Goal: Transaction & Acquisition: Purchase product/service

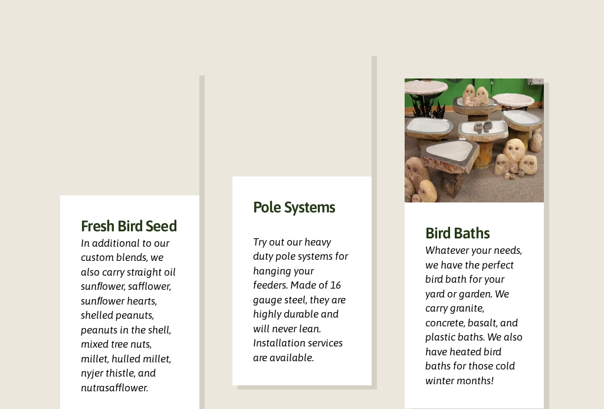
scroll to position [732, 0]
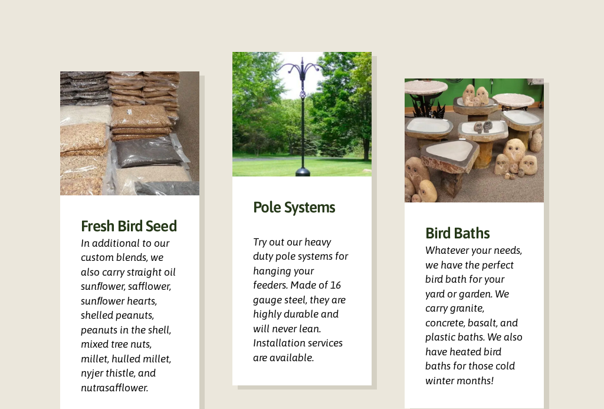
click at [439, 243] on h3 "Bird Baths" at bounding box center [474, 233] width 98 height 20
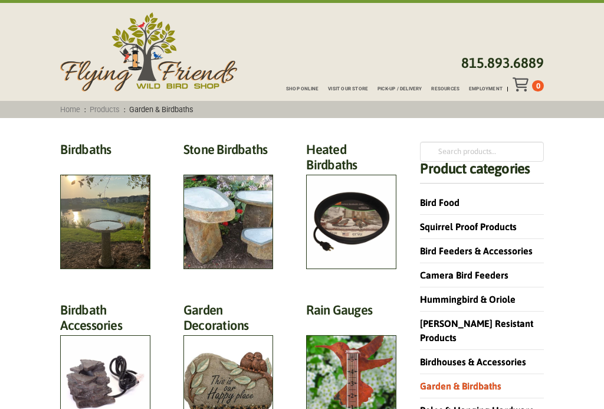
scroll to position [22, 0]
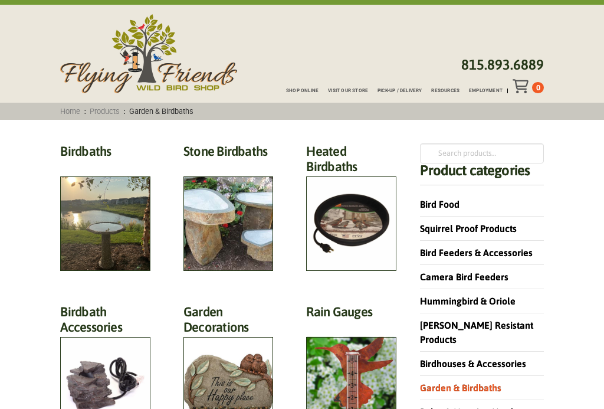
click at [99, 165] on h2 "Birdbaths (17)" at bounding box center [105, 154] width 90 height 22
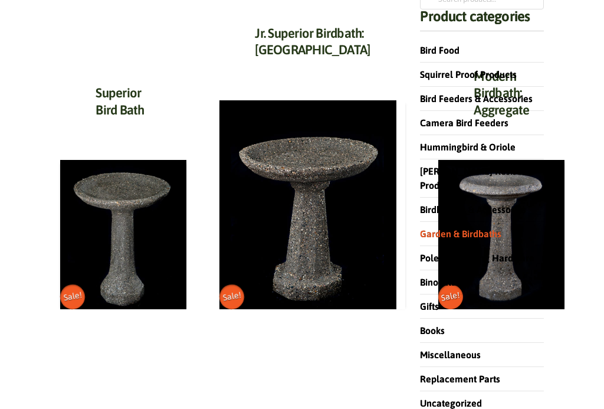
scroll to position [176, 0]
click at [438, 232] on img at bounding box center [501, 234] width 126 height 149
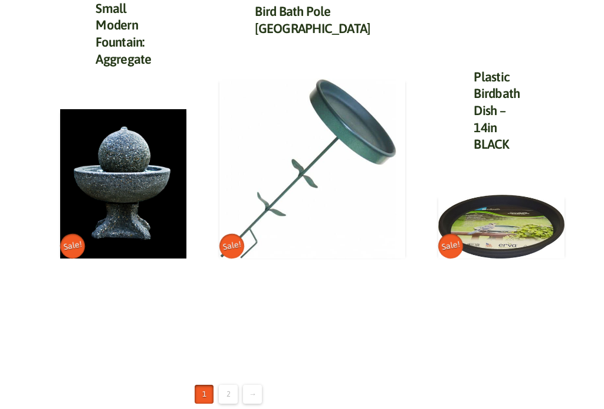
scroll to position [1613, 0]
click at [229, 384] on link "2" at bounding box center [228, 393] width 19 height 19
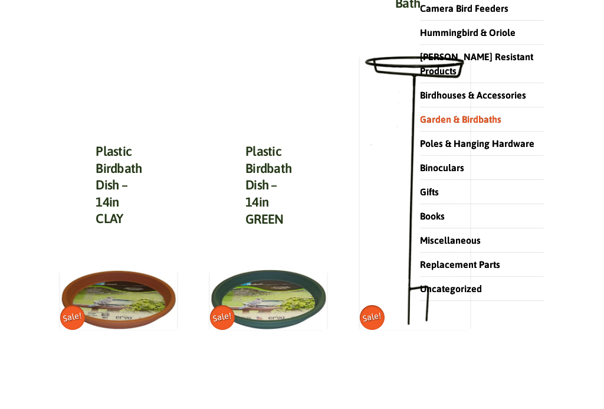
scroll to position [245, 0]
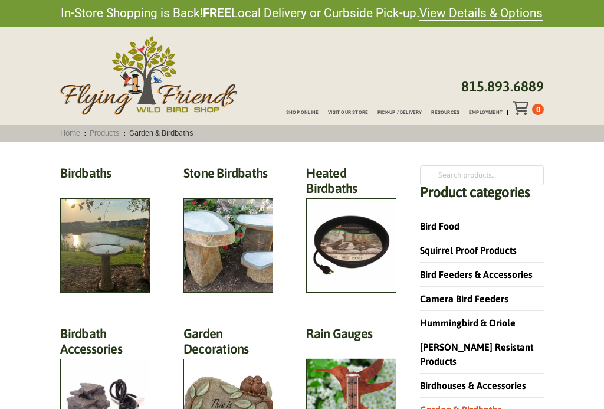
scroll to position [43, 0]
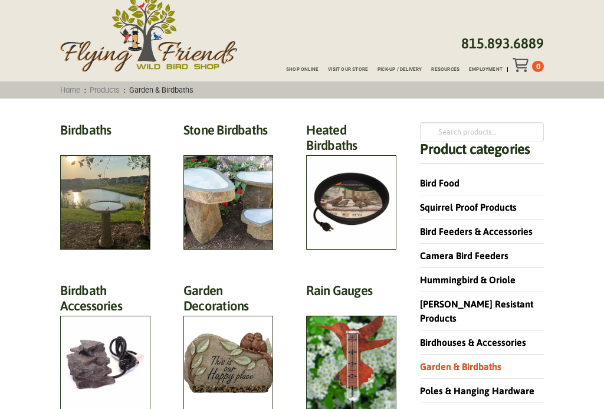
click at [208, 144] on h2 "Stone Birdbaths (12)" at bounding box center [228, 133] width 90 height 22
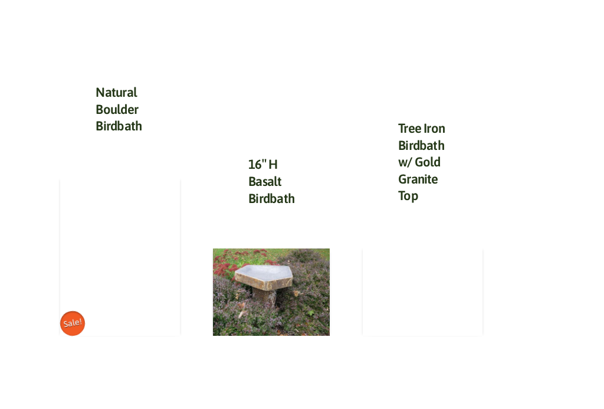
scroll to position [1297, 0]
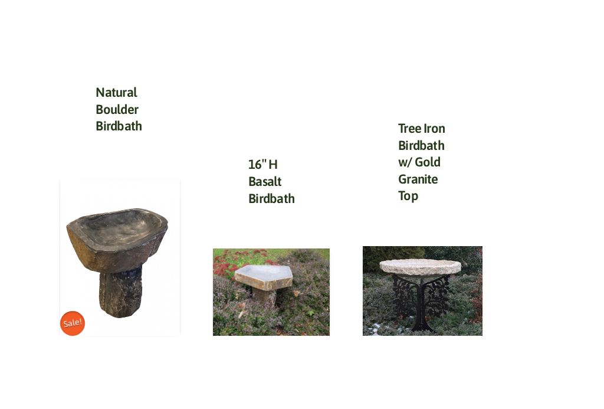
click at [110, 241] on img at bounding box center [120, 255] width 120 height 159
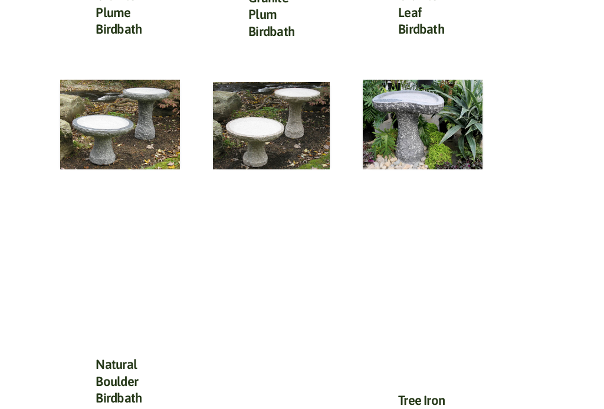
scroll to position [1012, 0]
